Goal: Navigation & Orientation: Find specific page/section

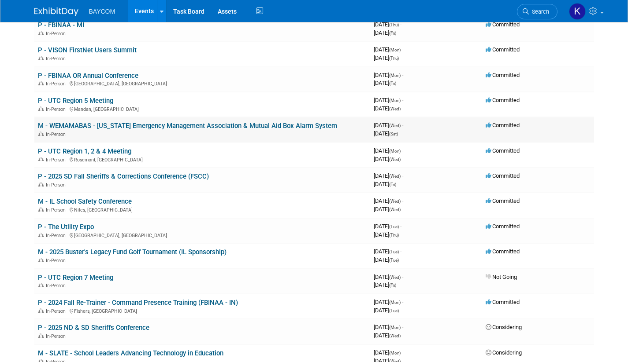
scroll to position [81, 0]
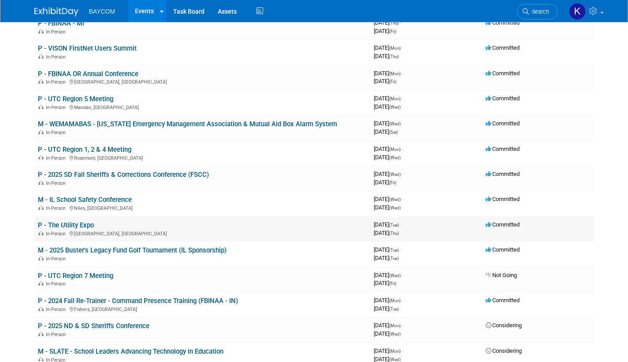
click at [80, 227] on link "P - The Utility Expo" at bounding box center [66, 226] width 56 height 8
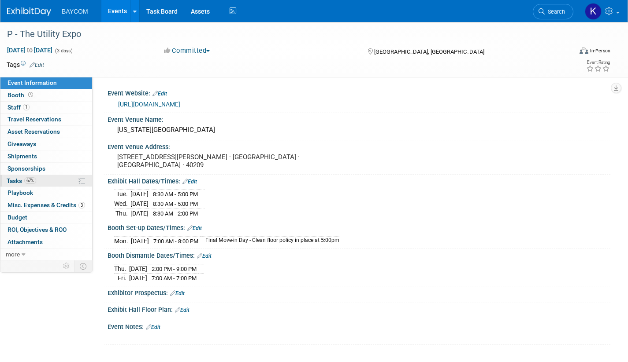
click at [48, 179] on link "67% Tasks 67%" at bounding box center [46, 181] width 92 height 12
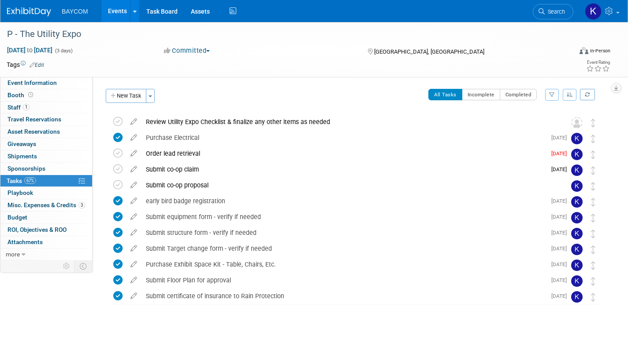
click at [113, 9] on link "Events" at bounding box center [117, 11] width 32 height 22
